Goal: Navigation & Orientation: Find specific page/section

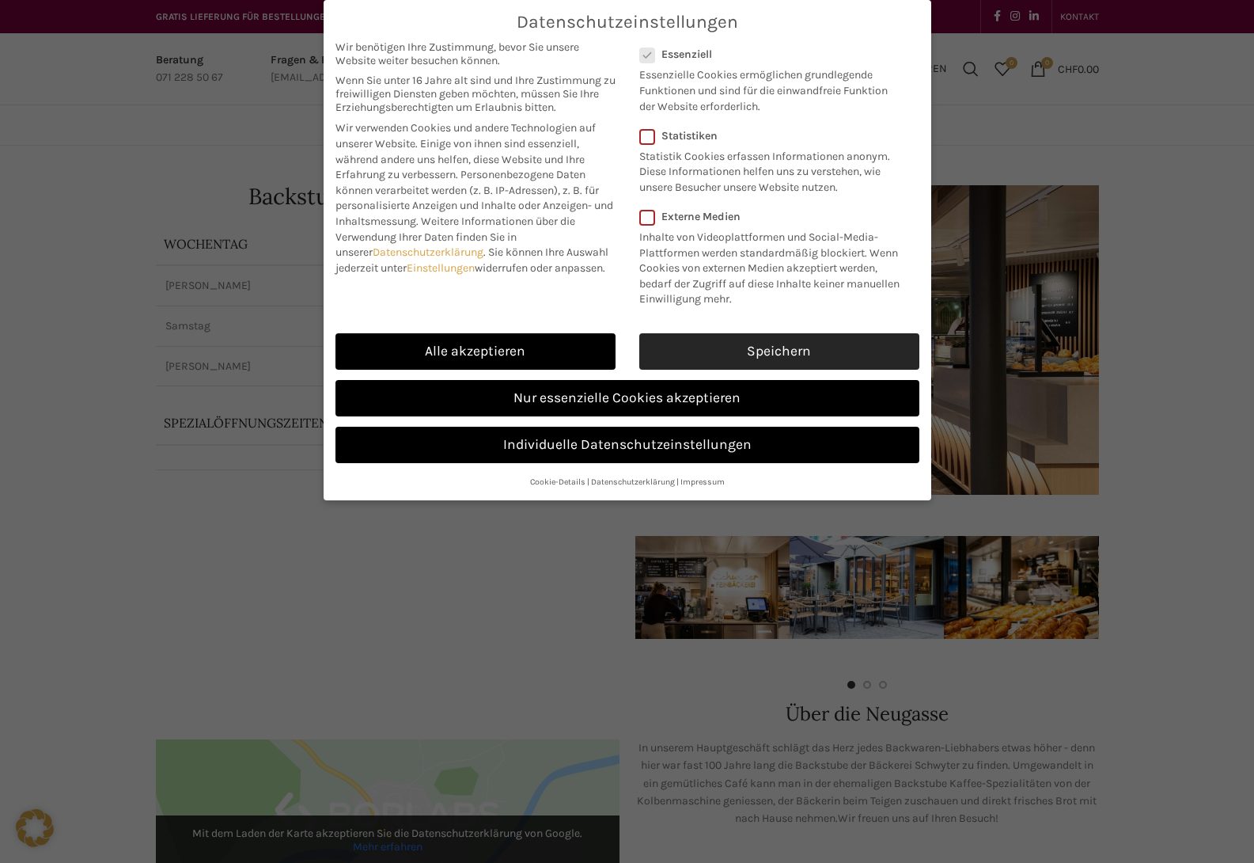
click at [744, 352] on link "Speichern" at bounding box center [779, 351] width 280 height 36
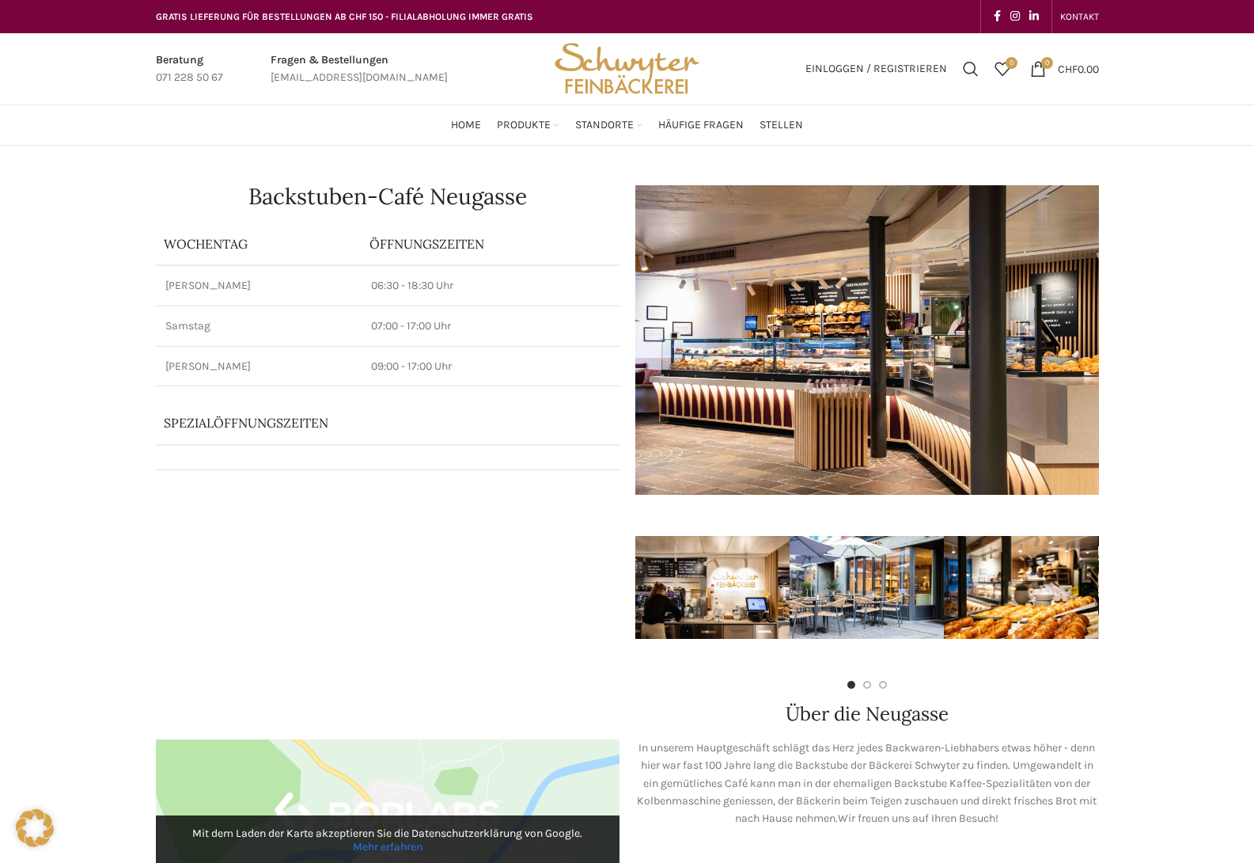
scroll to position [1, 0]
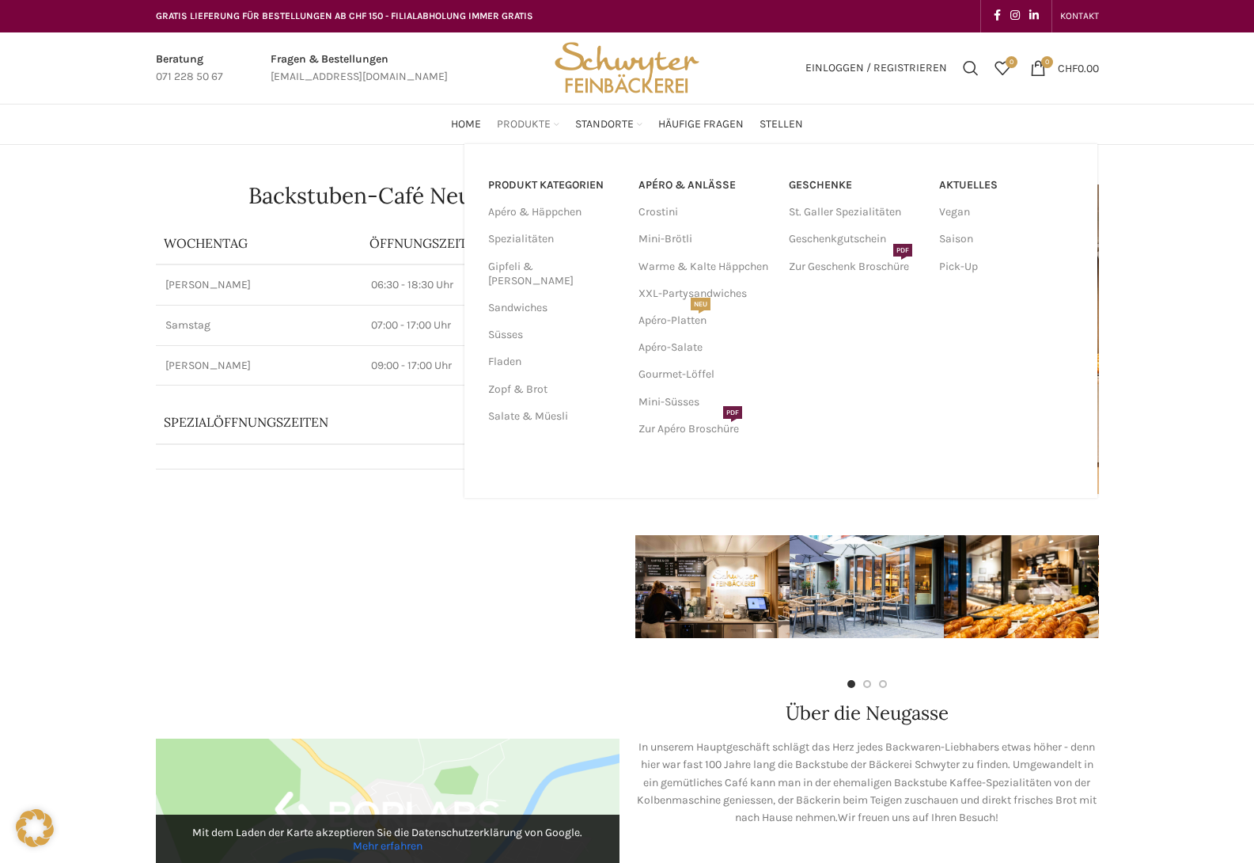
click at [548, 144] on div "PRODUKT KATEGORIEN Apéro & Häppchen Spezialitäten Gipfeli & Brötli Sandwiches S…" at bounding box center [781, 321] width 633 height 354
click at [958, 260] on link "Pick-Up" at bounding box center [1006, 266] width 135 height 27
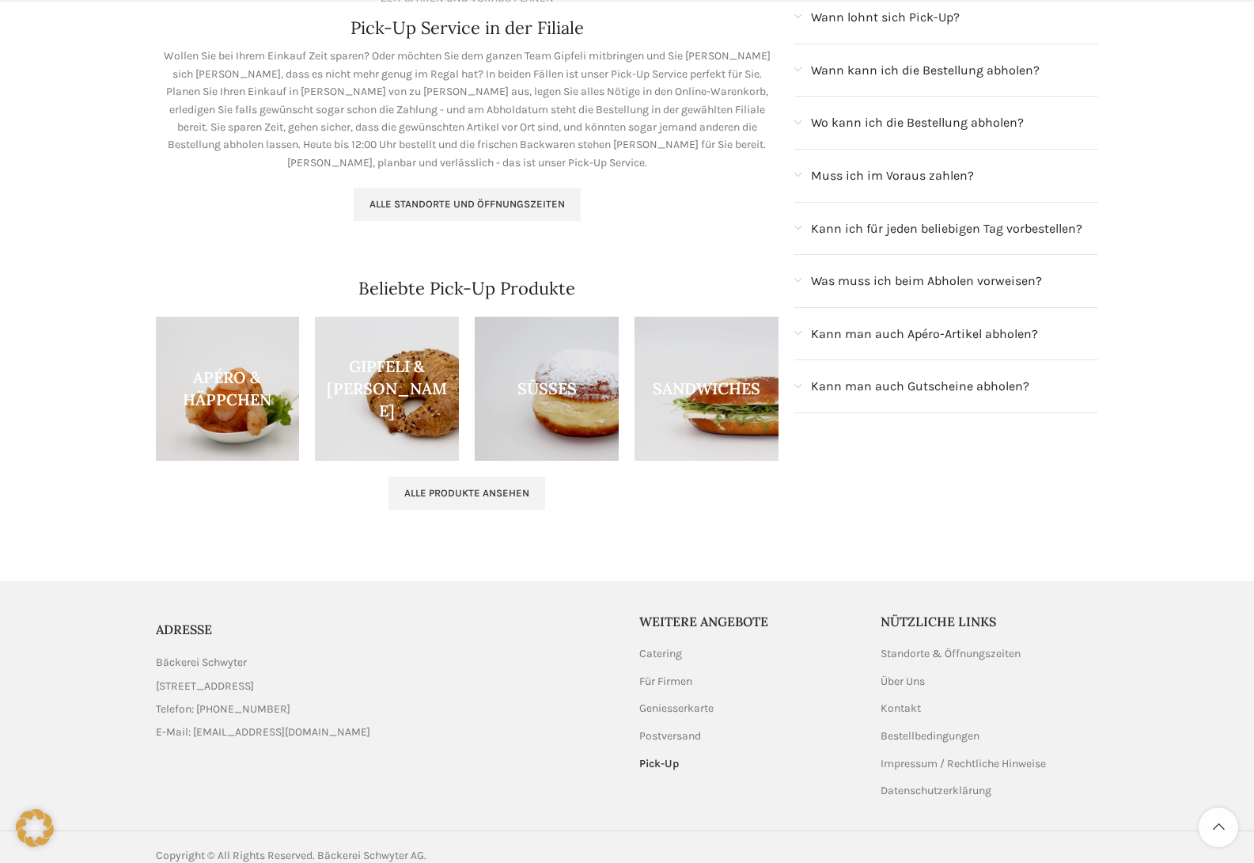
scroll to position [312, 0]
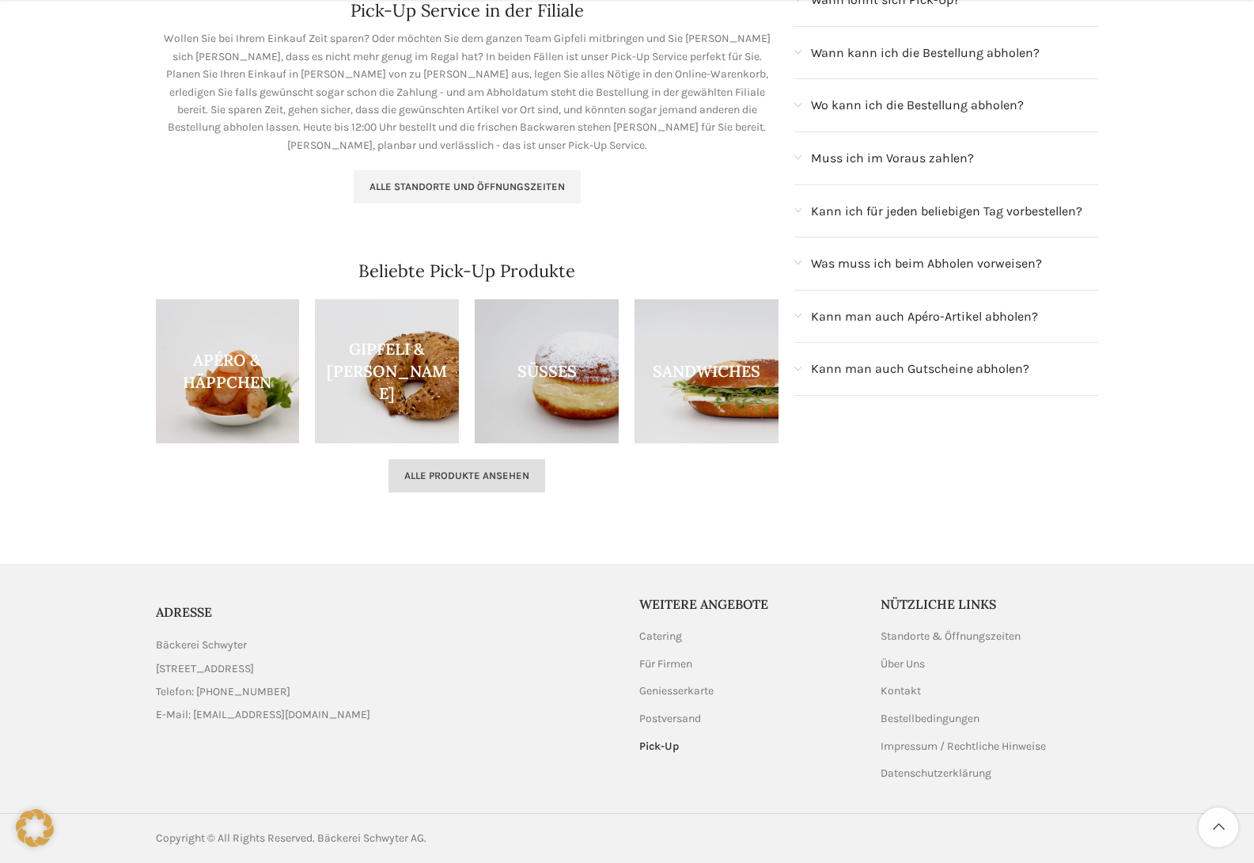
click at [463, 470] on span "Alle Produkte ansehen" at bounding box center [466, 475] width 125 height 13
click at [450, 480] on span "Alle Produkte ansehen" at bounding box center [466, 475] width 125 height 13
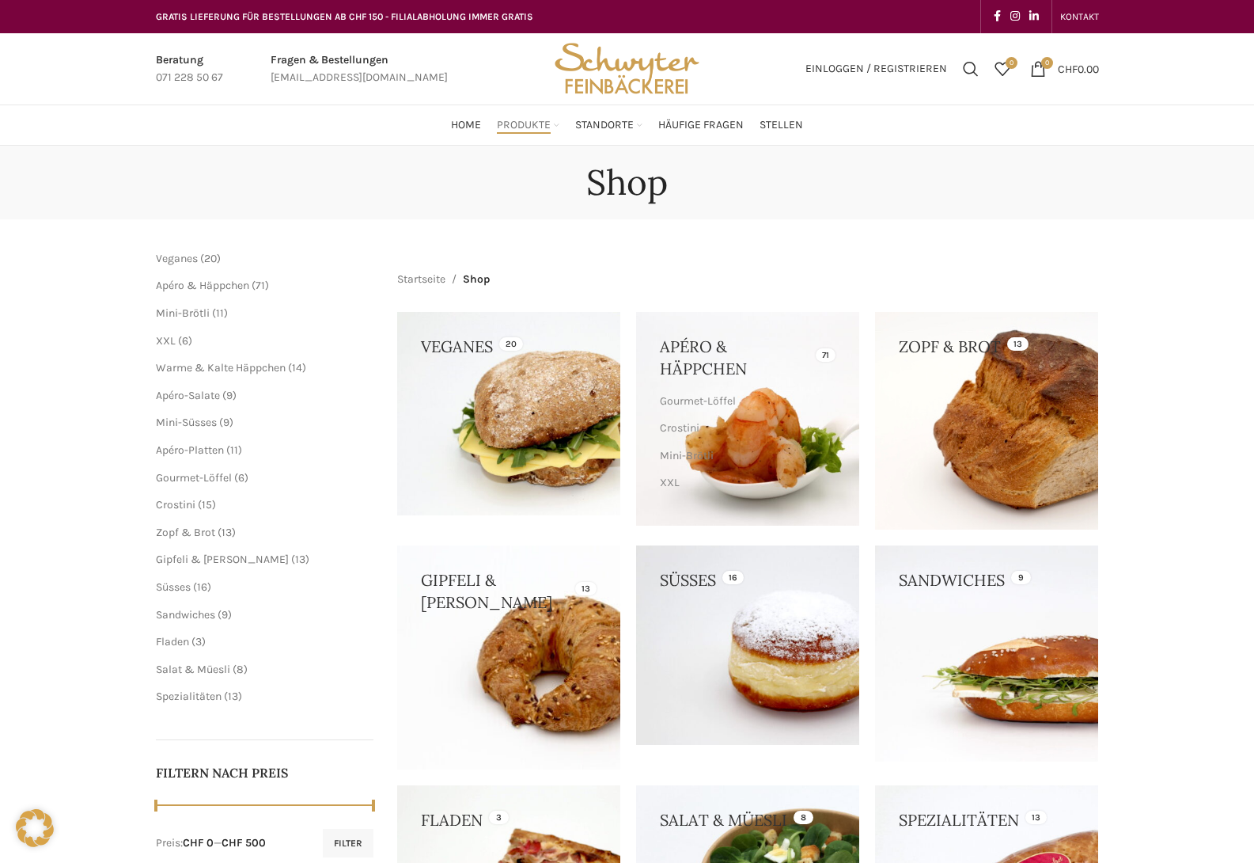
drag, startPoint x: 203, startPoint y: 689, endPoint x: 317, endPoint y: 656, distance: 119.3
click at [309, 658] on ul "Veganes 20 20 Produkte Apéro & Häppchen 71 71 Produkte Mini-Brötli 11 11 Produk…" at bounding box center [265, 477] width 218 height 453
click at [227, 698] on span "13 13 Produkte" at bounding box center [232, 695] width 21 height 13
click at [215, 696] on span "Spezialitäten" at bounding box center [189, 695] width 66 height 13
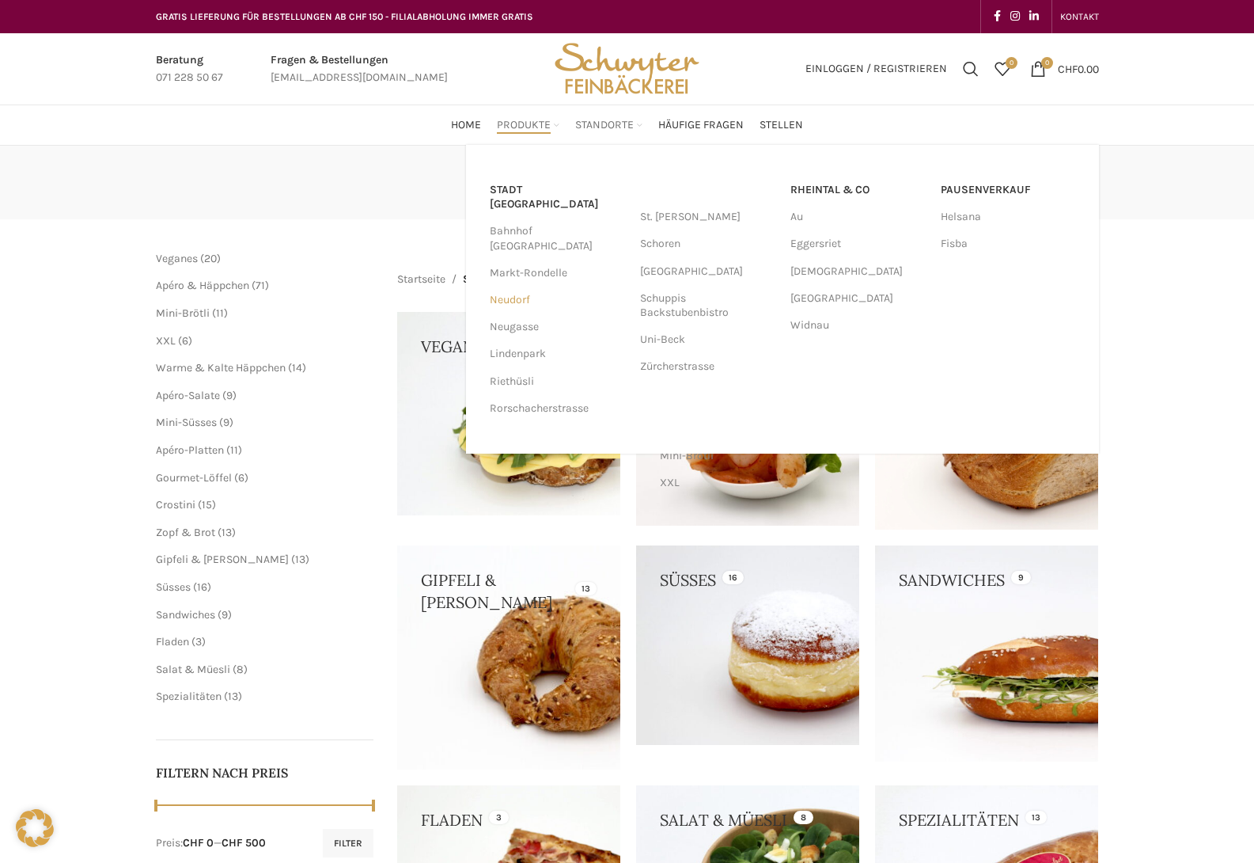
click at [510, 286] on link "Neudorf" at bounding box center [557, 299] width 135 height 27
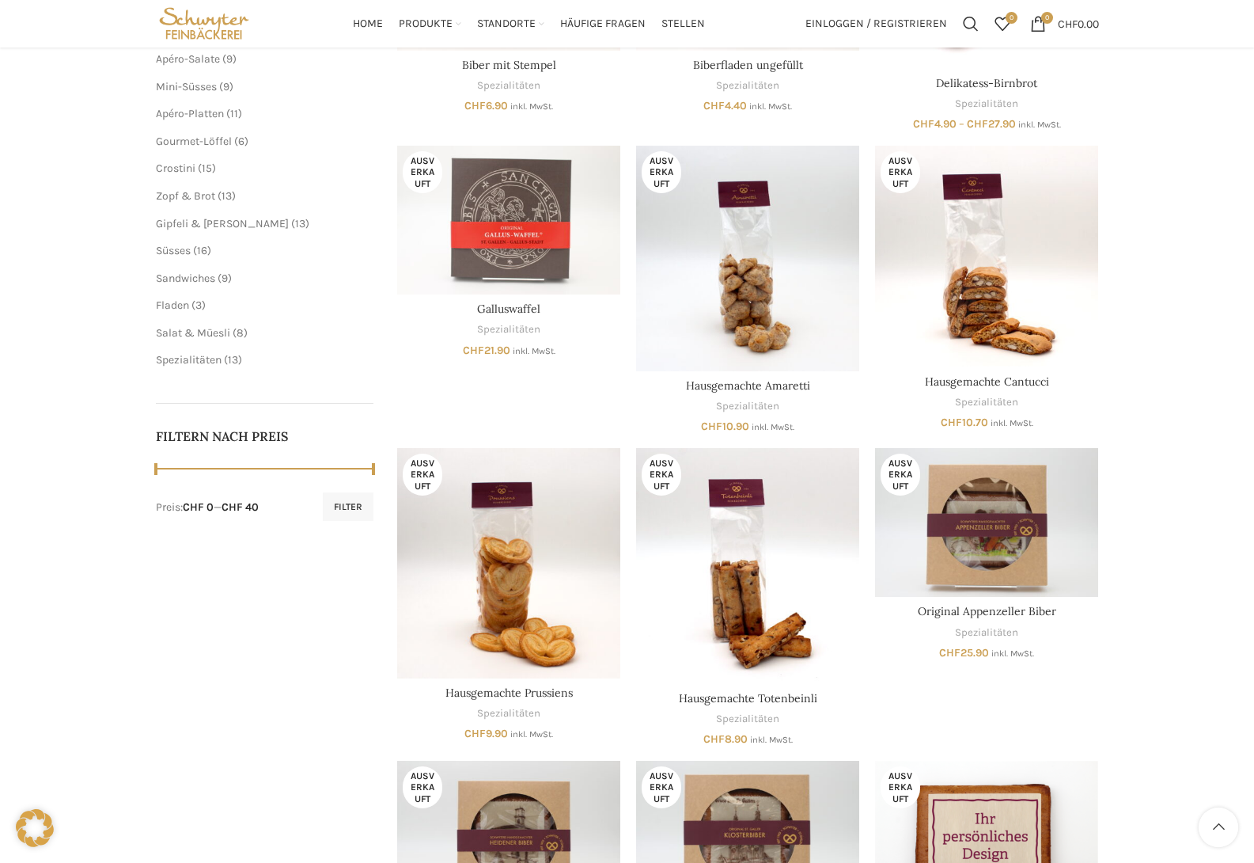
scroll to position [313, 0]
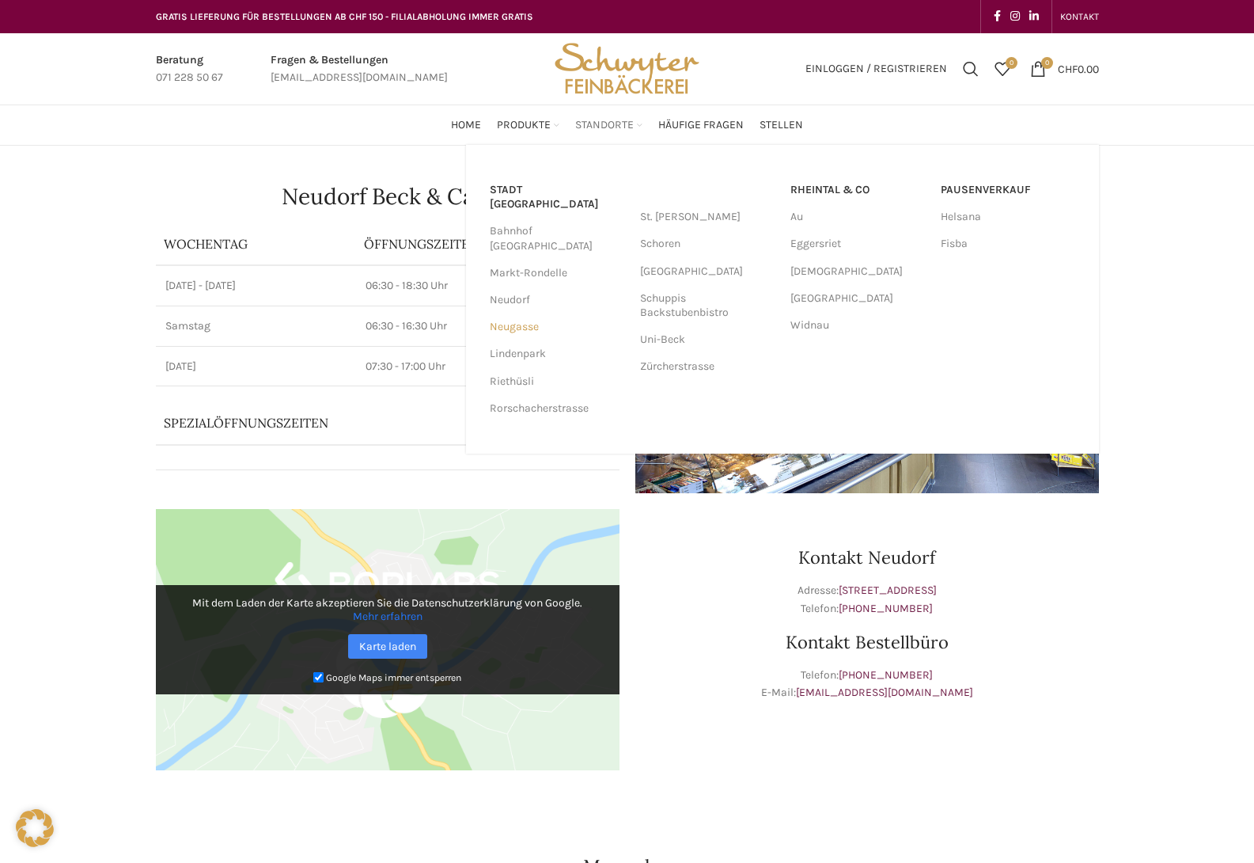
click at [535, 313] on link "Neugasse" at bounding box center [557, 326] width 135 height 27
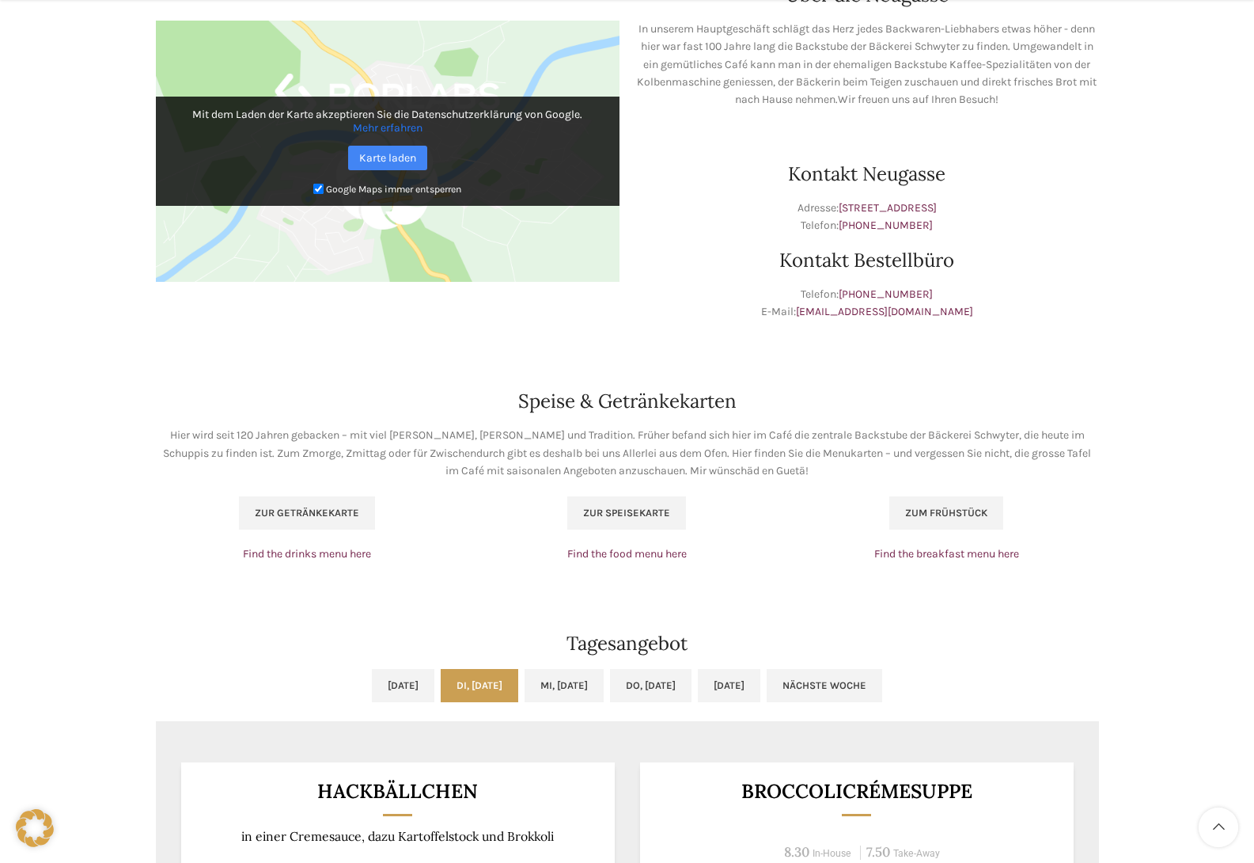
scroll to position [733, 0]
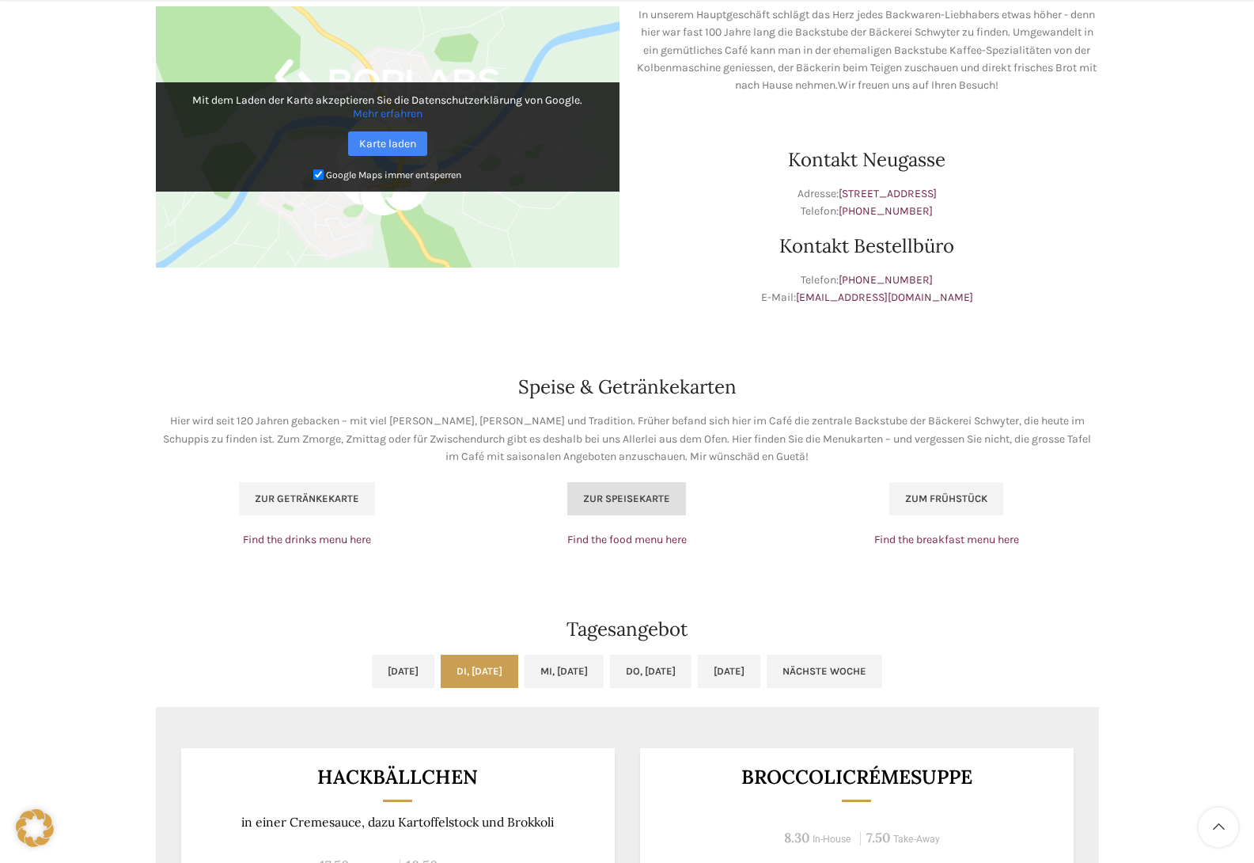
click at [643, 494] on span "Zur Speisekarte" at bounding box center [626, 498] width 87 height 13
